Goal: Task Accomplishment & Management: Manage account settings

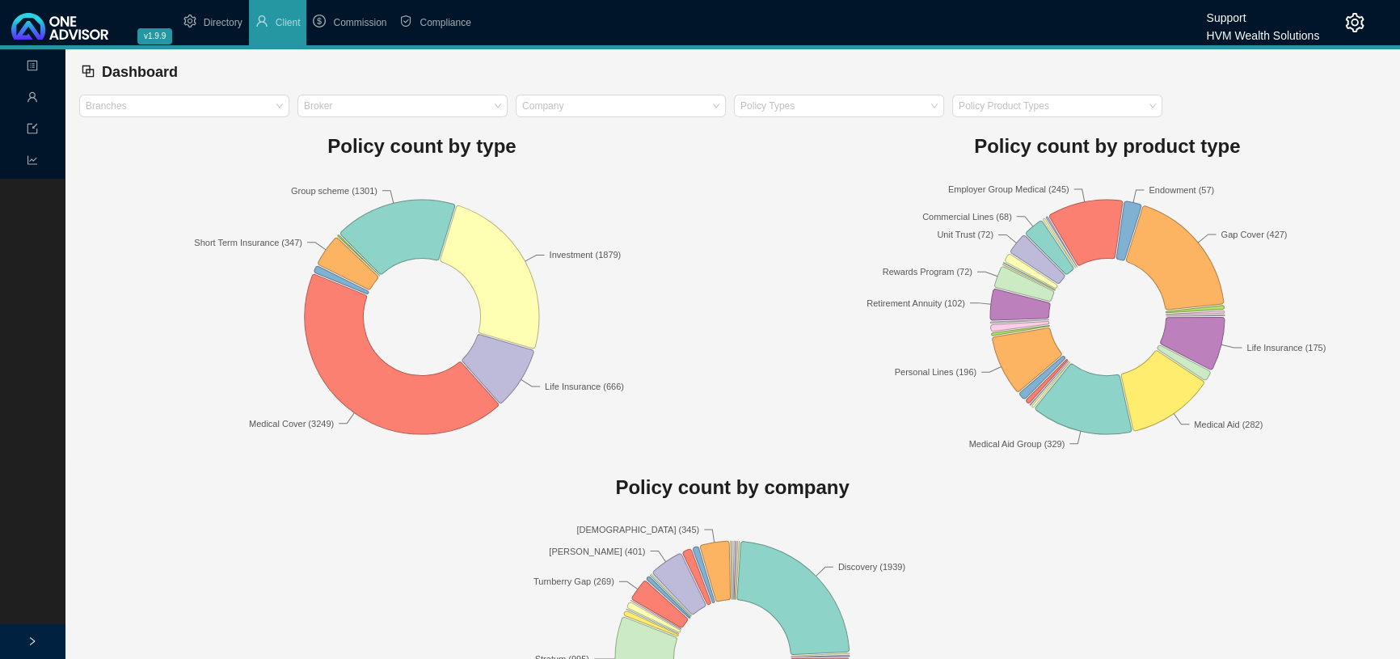
click at [1360, 19] on icon "setting" at bounding box center [1354, 22] width 19 height 19
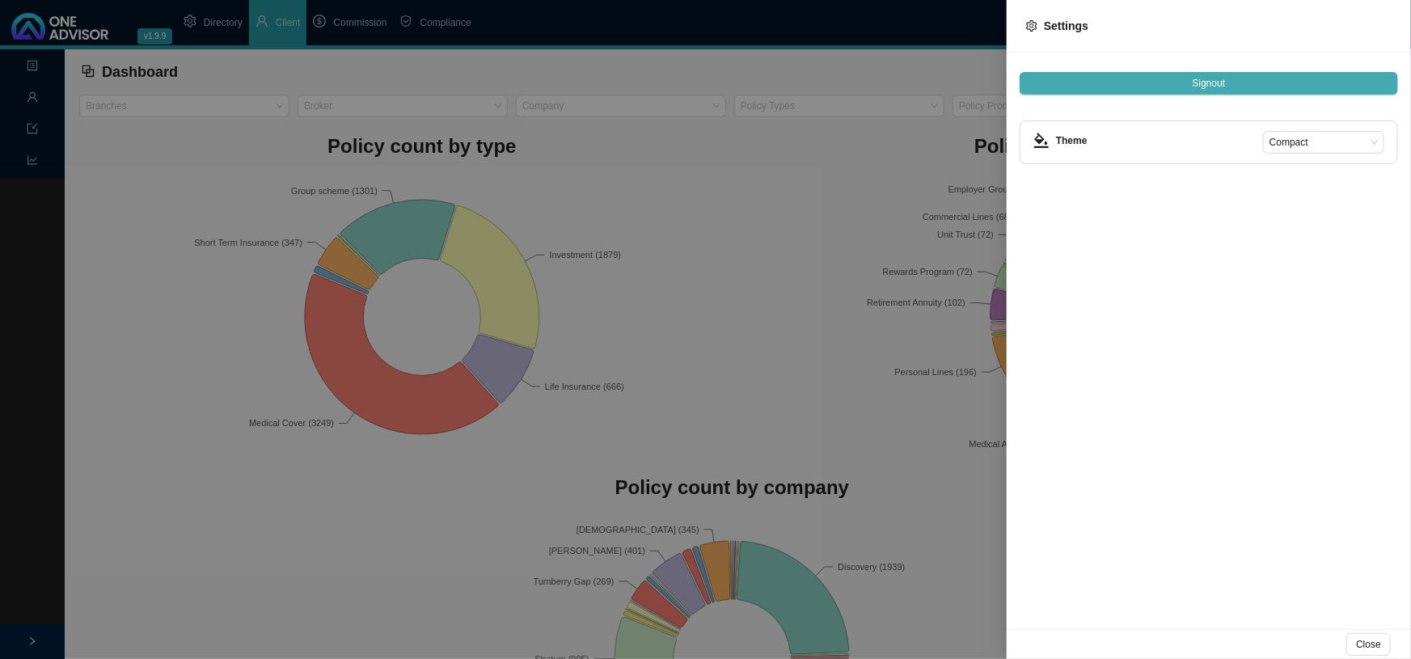
click at [1227, 79] on button "Signout" at bounding box center [1208, 83] width 378 height 23
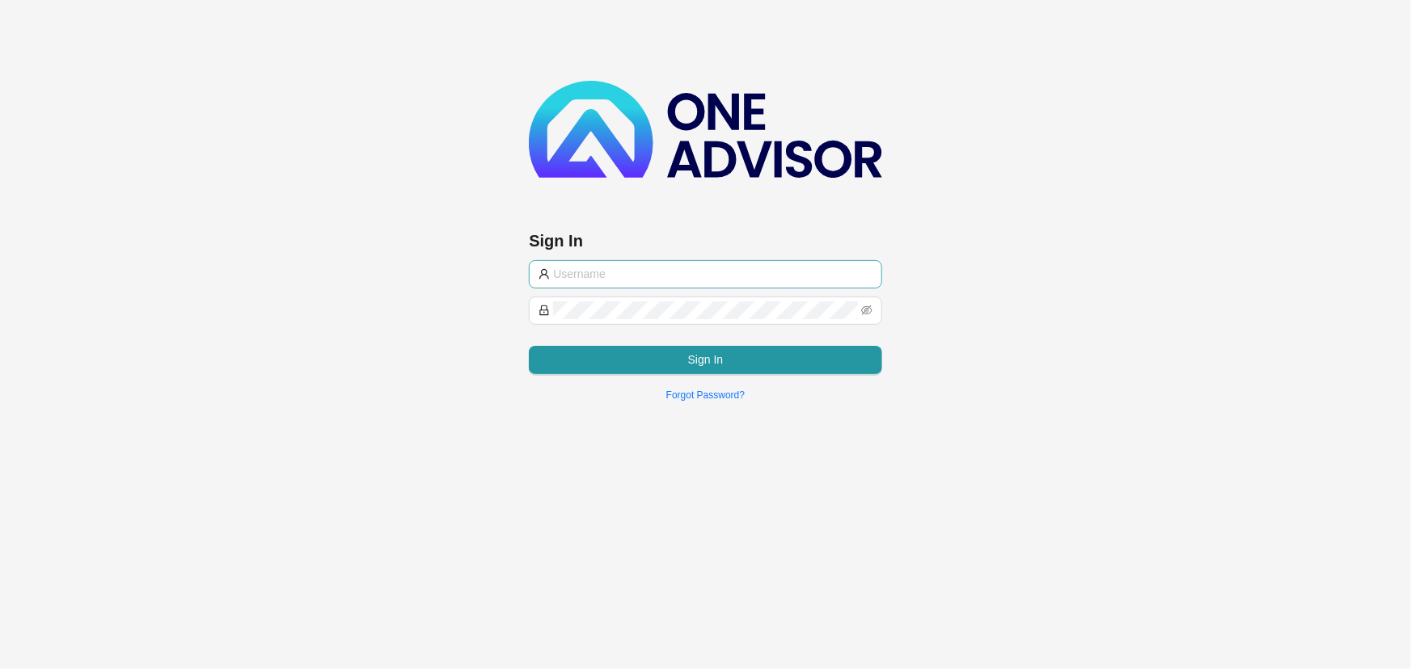
click at [626, 270] on input "text" at bounding box center [712, 274] width 319 height 18
type input "[PERSON_NAME][EMAIL_ADDRESS][DOMAIN_NAME]"
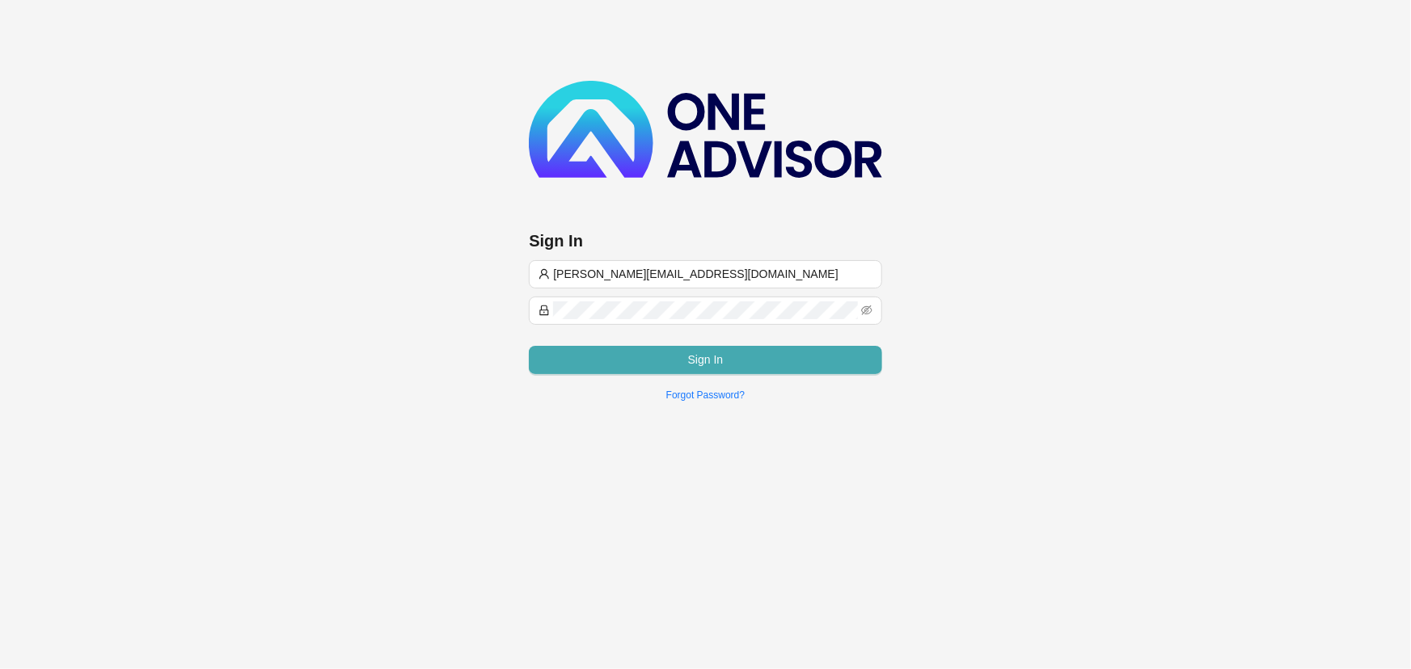
click at [623, 361] on button "Sign In" at bounding box center [705, 360] width 352 height 28
